Goal: Check status: Check status

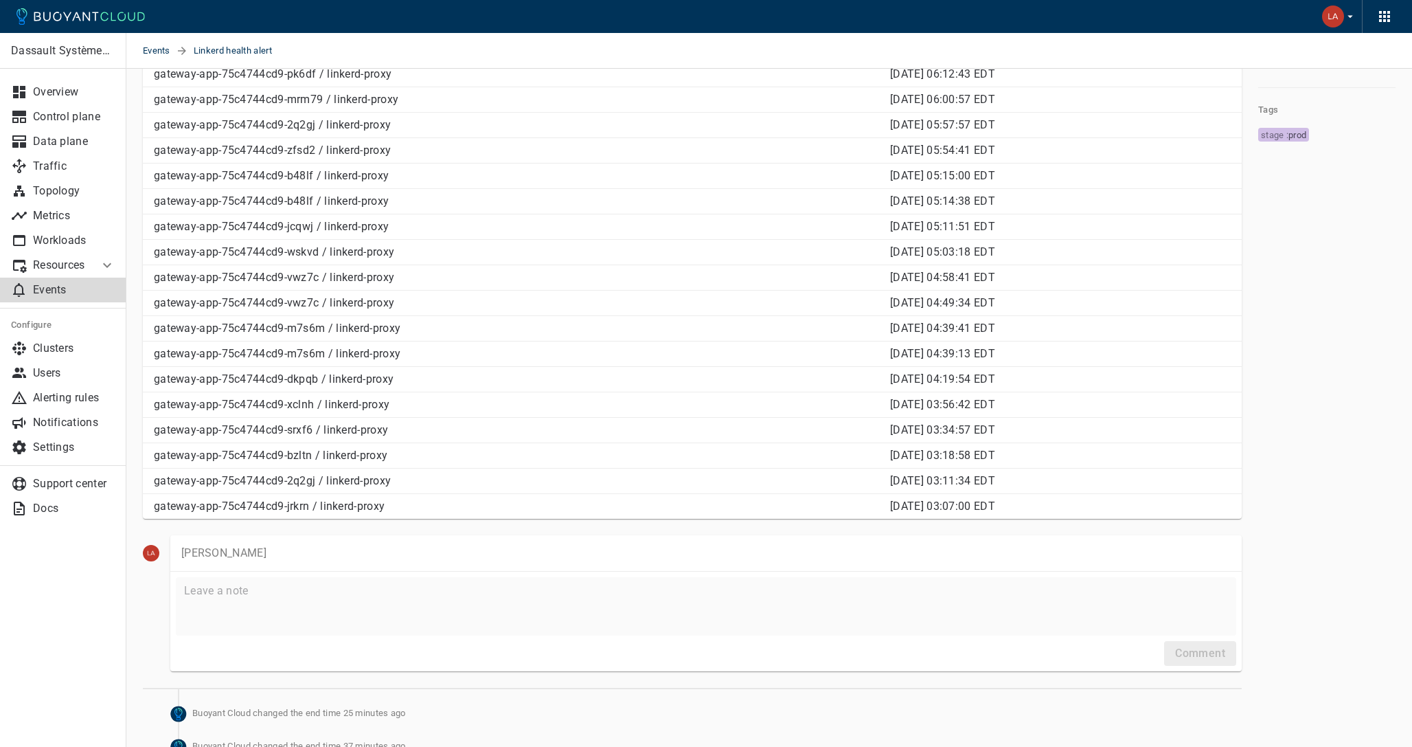
scroll to position [410, 0]
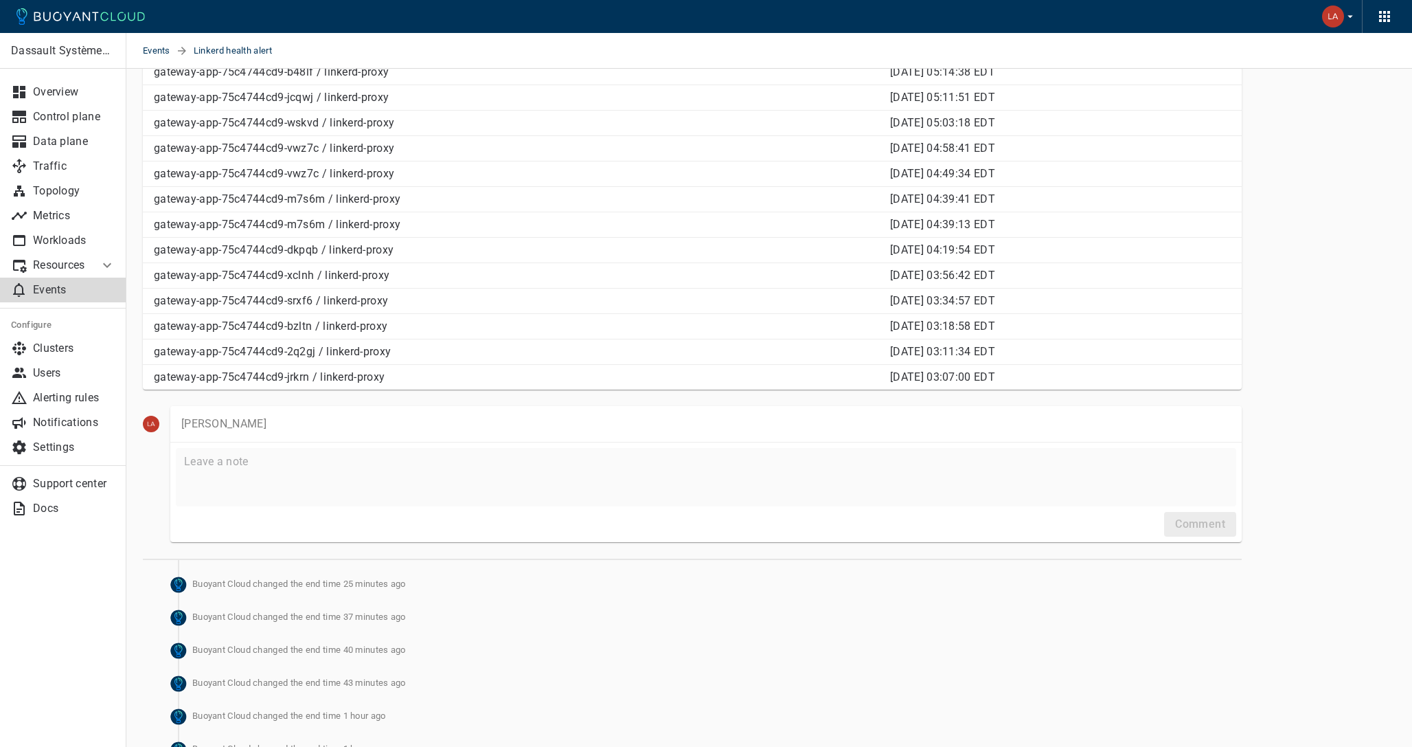
drag, startPoint x: 863, startPoint y: 371, endPoint x: 975, endPoint y: 381, distance: 113.1
click at [977, 381] on p "[DATE] 03:07:00 EDT" at bounding box center [1060, 377] width 341 height 14
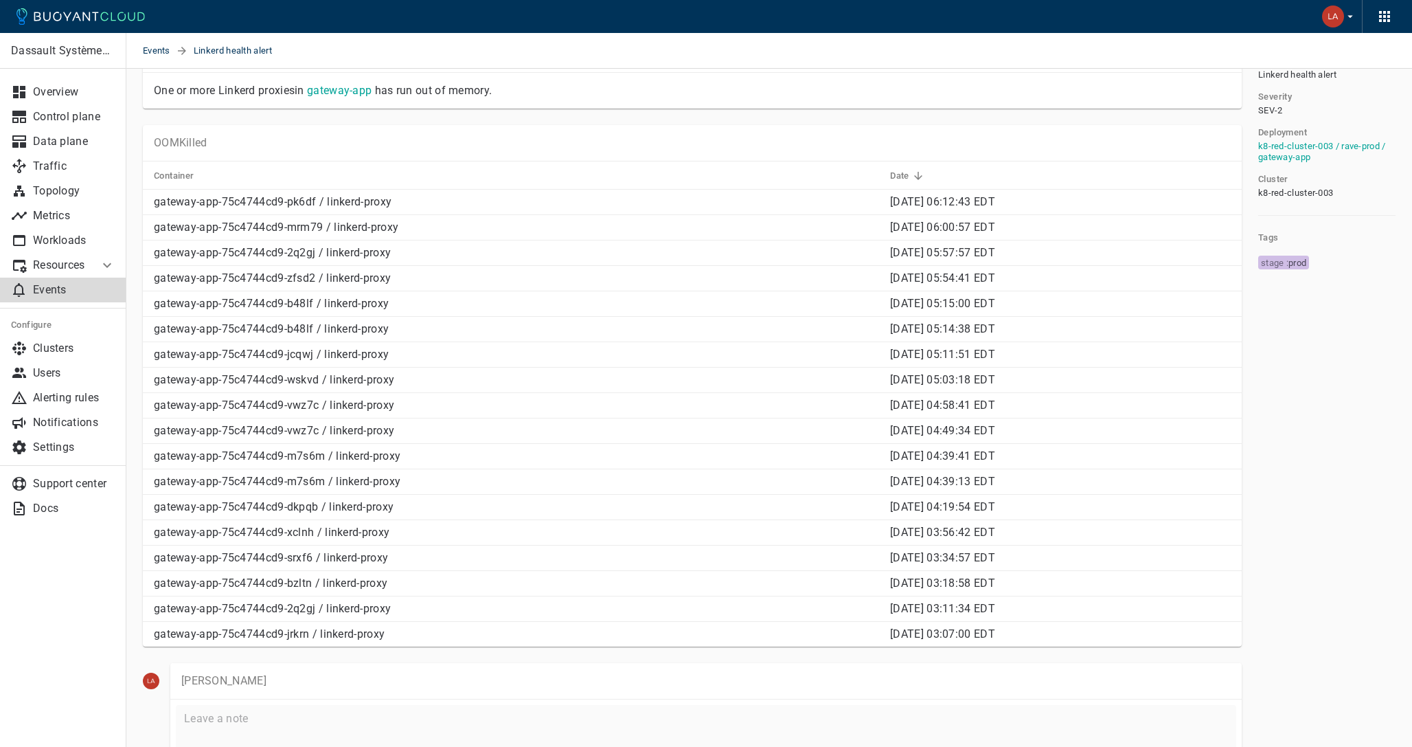
scroll to position [3, 0]
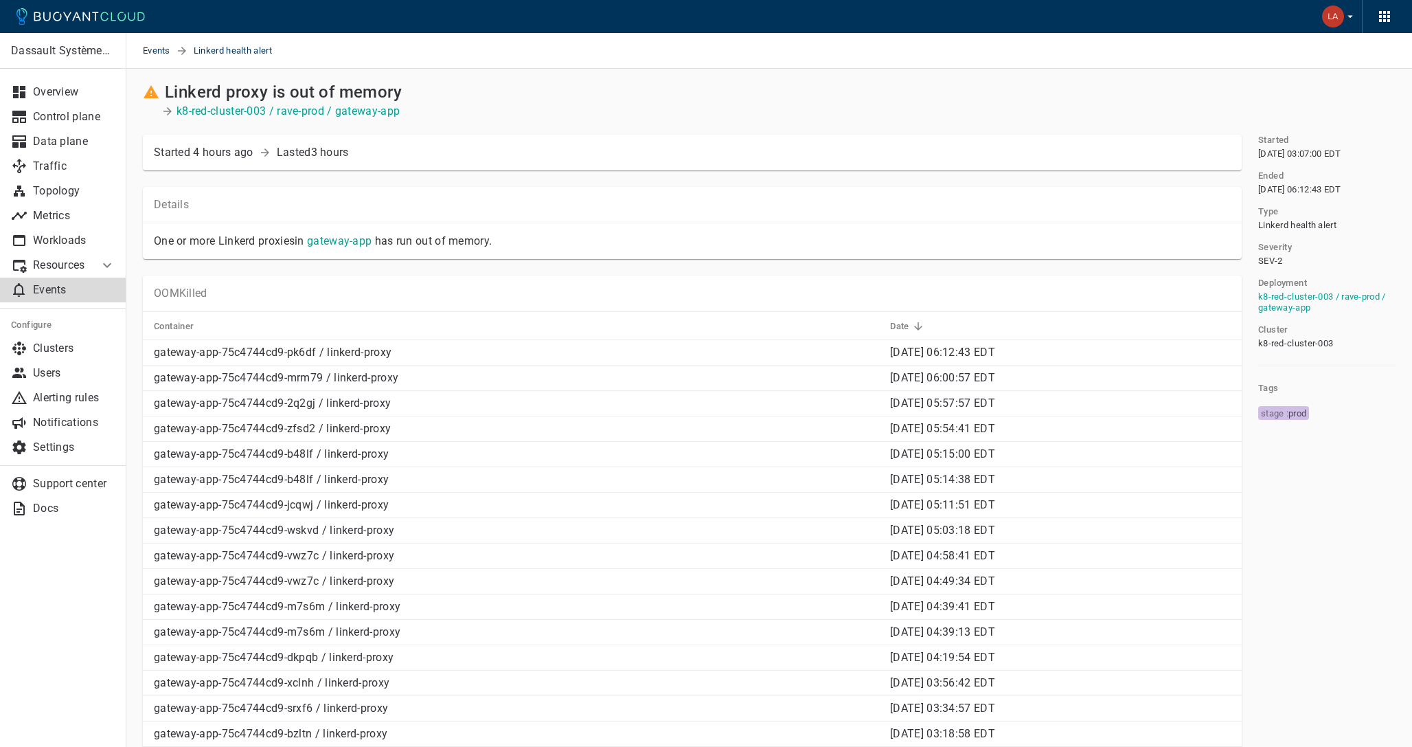
drag, startPoint x: 878, startPoint y: 354, endPoint x: 982, endPoint y: 354, distance: 104.4
click at [982, 354] on p "[DATE] 06:12:43 EDT" at bounding box center [1060, 352] width 341 height 14
drag, startPoint x: 864, startPoint y: 362, endPoint x: 944, endPoint y: 362, distance: 80.4
click at [945, 362] on td "[DATE] 06:38:17 EDT" at bounding box center [1060, 352] width 363 height 25
drag, startPoint x: 909, startPoint y: 352, endPoint x: 876, endPoint y: 351, distance: 33.0
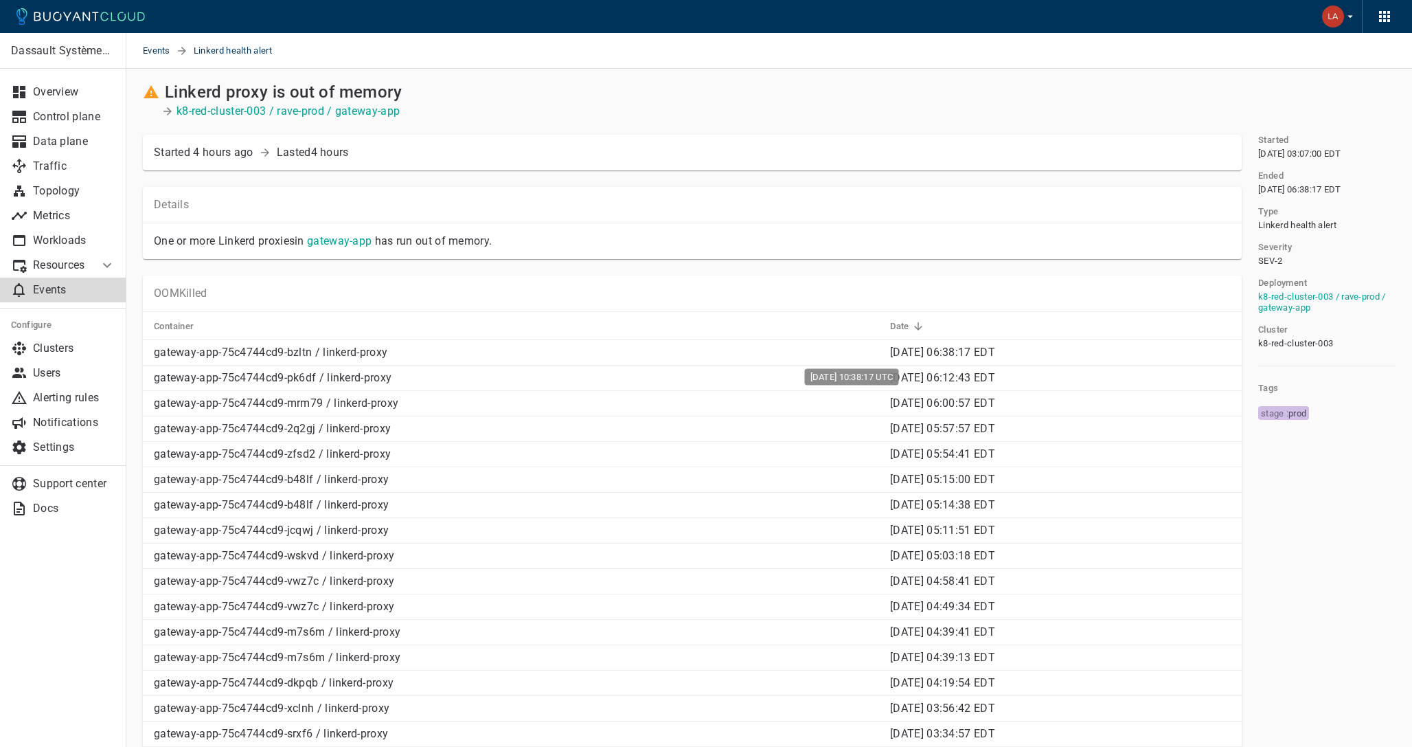
click at [890, 351] on span "[DATE] 06:38:17 EDT" at bounding box center [942, 351] width 105 height 13
drag, startPoint x: 867, startPoint y: 354, endPoint x: 983, endPoint y: 355, distance: 116.1
click at [983, 355] on p "[DATE] 06:38:17 EDT" at bounding box center [1060, 352] width 341 height 14
drag, startPoint x: 321, startPoint y: 353, endPoint x: 443, endPoint y: 354, distance: 122.2
click at [443, 354] on p "gateway-app-75c4744cd9-bzltn / linkerd-proxy" at bounding box center [516, 352] width 725 height 14
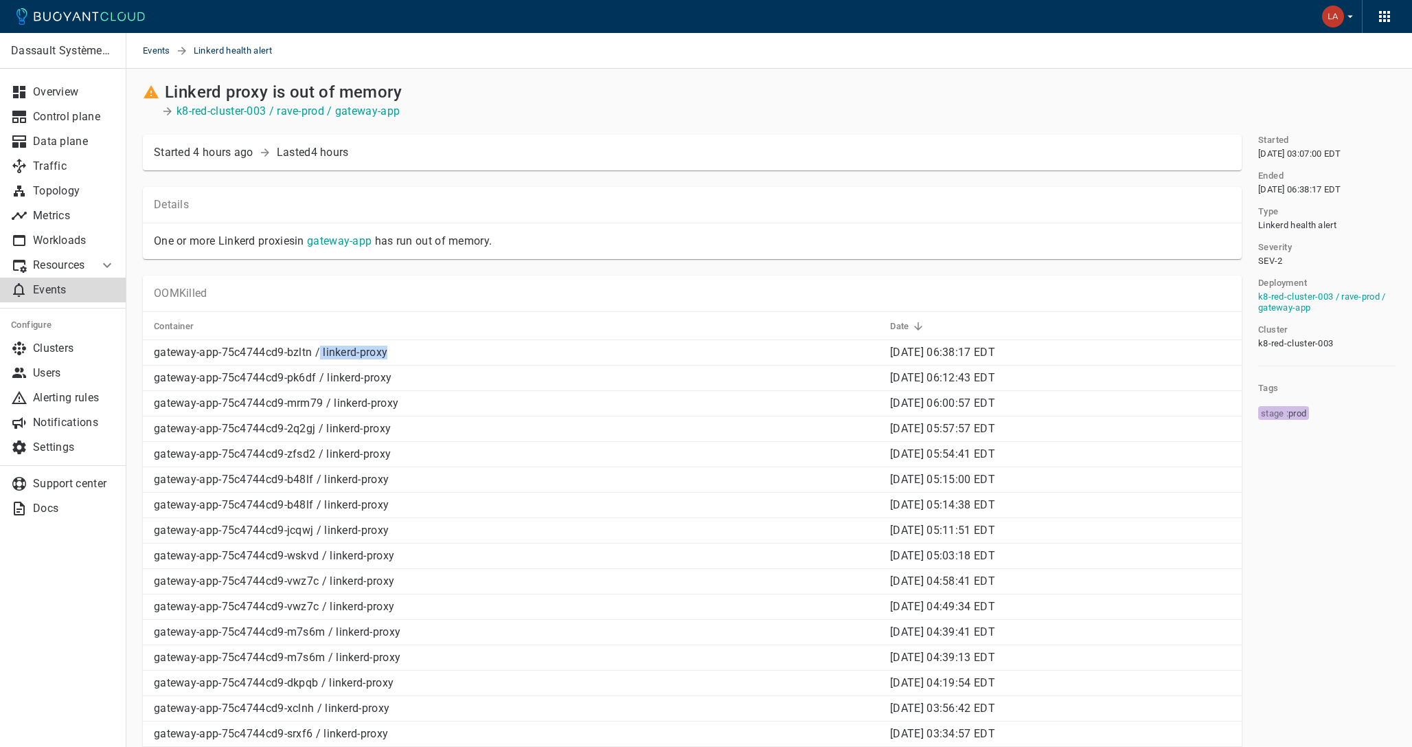
copy p "linkerd-proxy"
click at [58, 295] on p "Events" at bounding box center [74, 290] width 82 height 14
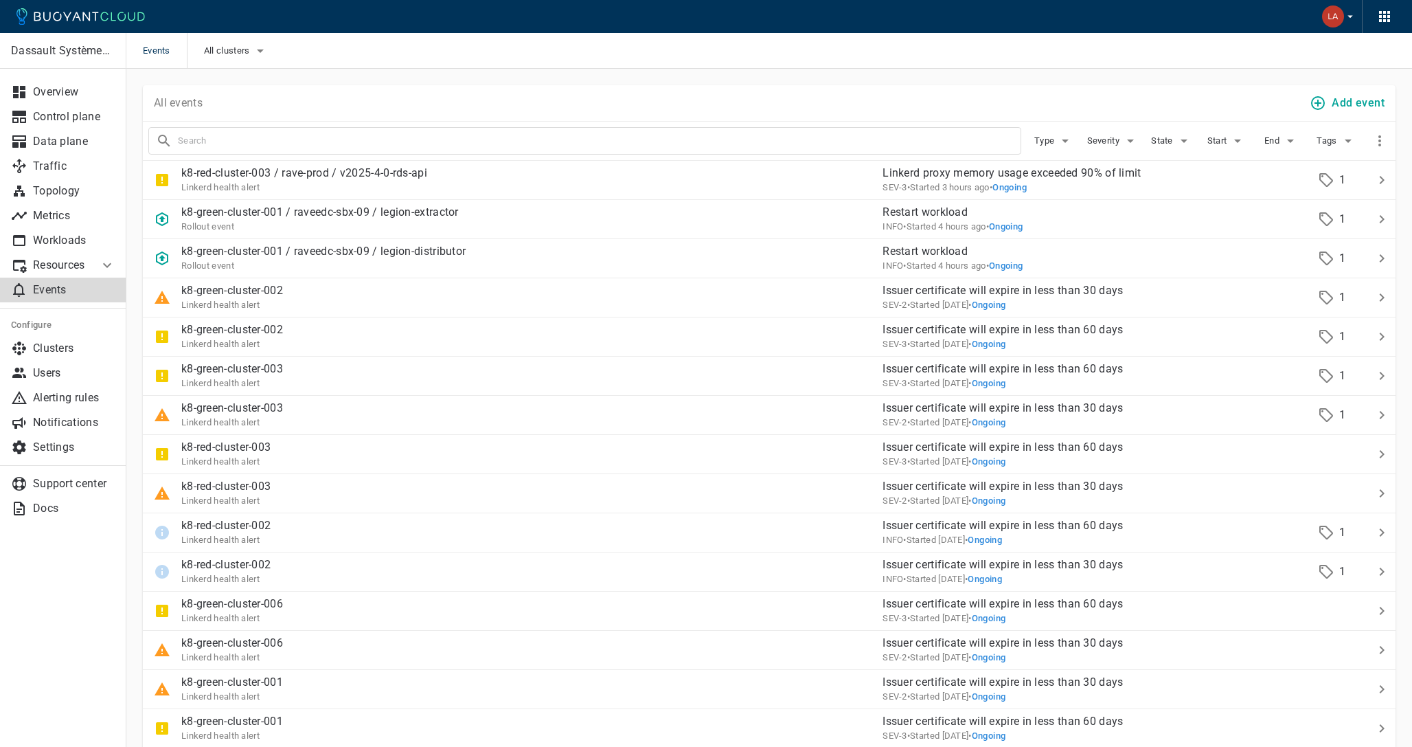
click at [69, 286] on p "Events" at bounding box center [74, 290] width 82 height 14
